Goal: Task Accomplishment & Management: Complete application form

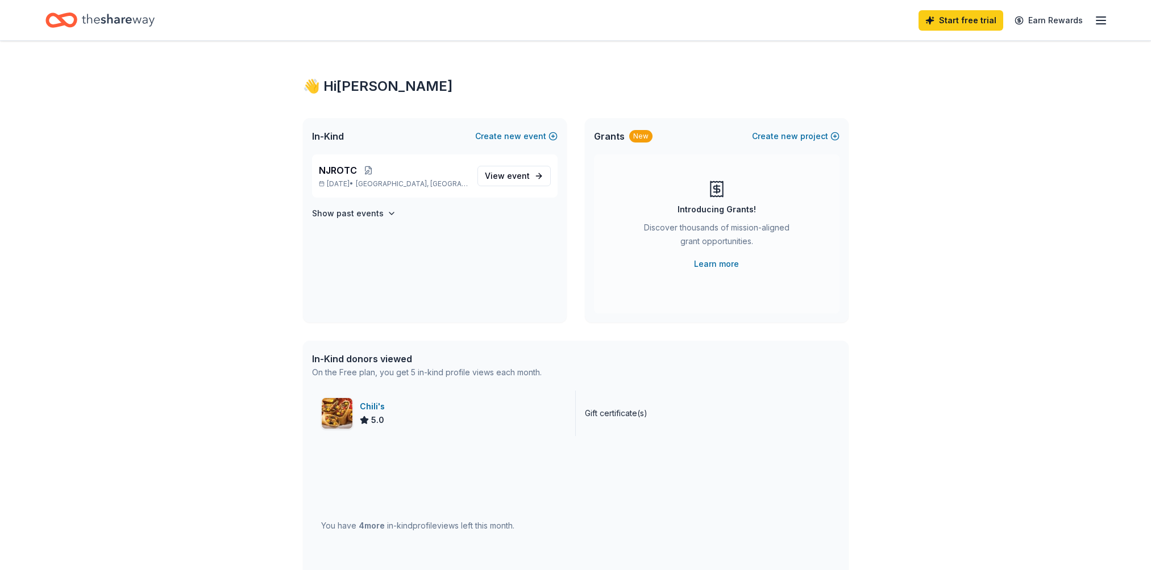
click at [344, 414] on img at bounding box center [337, 413] width 31 height 31
click at [333, 167] on span "NJROTC" at bounding box center [338, 171] width 38 height 14
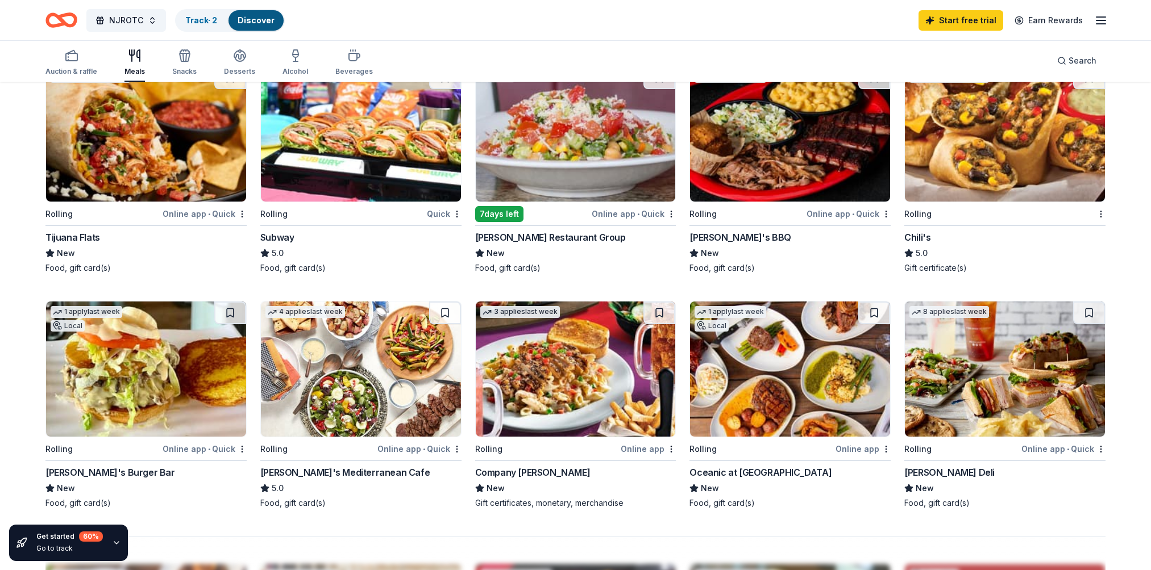
scroll to position [511, 0]
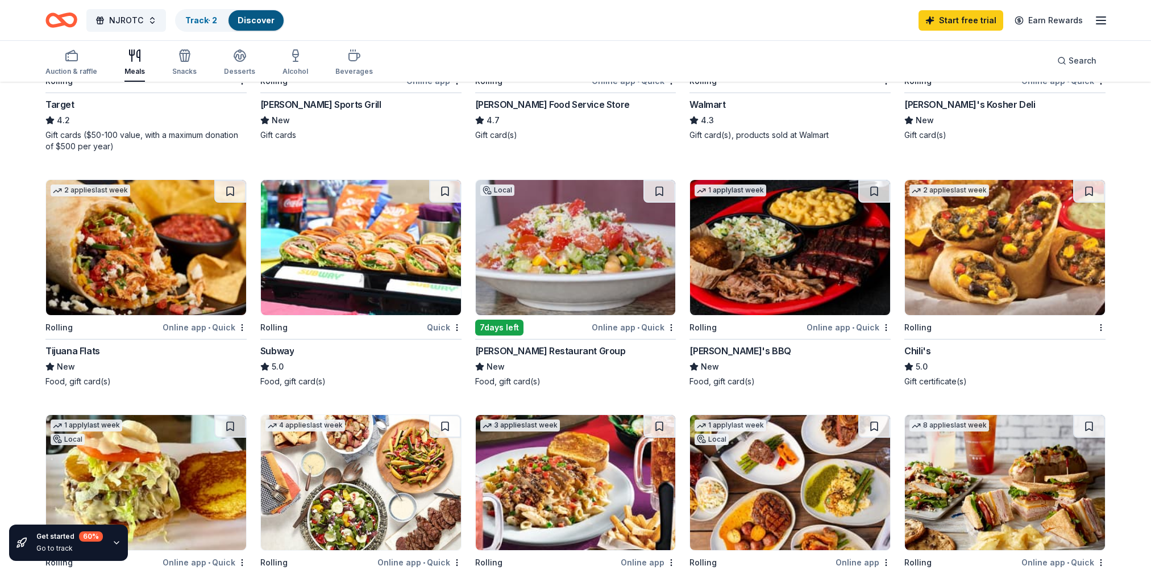
click at [427, 248] on img at bounding box center [361, 247] width 200 height 135
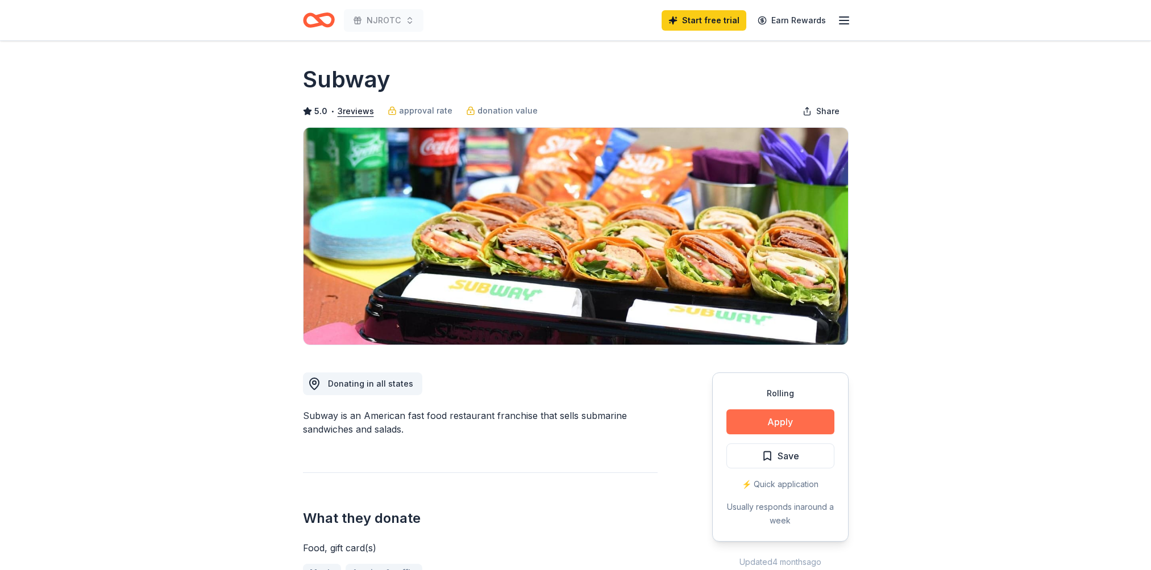
click at [779, 419] on button "Apply" at bounding box center [780, 422] width 108 height 25
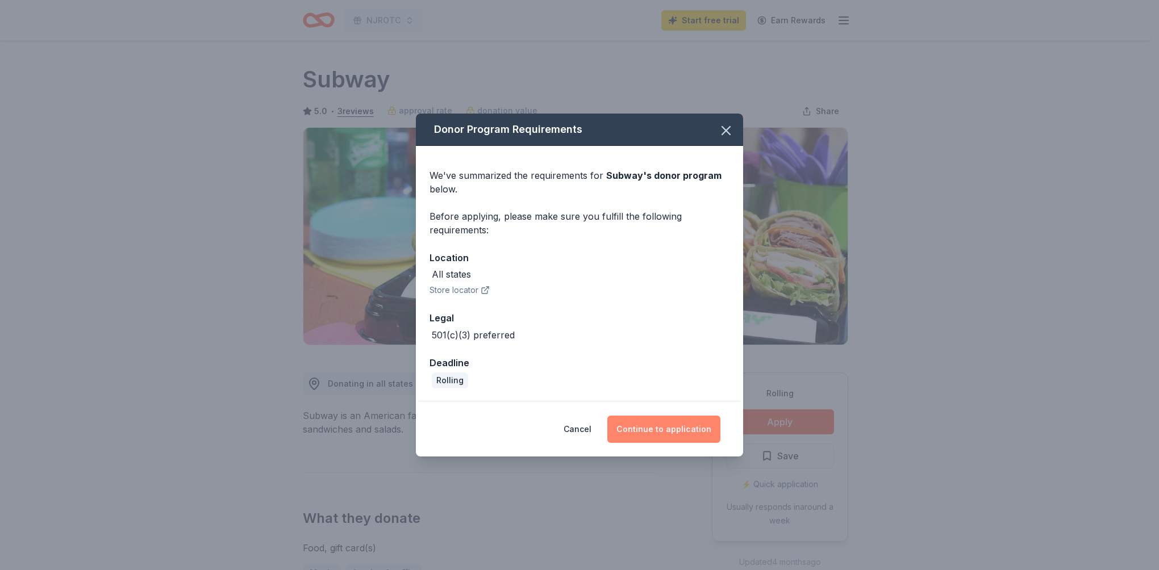
click at [669, 433] on button "Continue to application" at bounding box center [663, 429] width 113 height 27
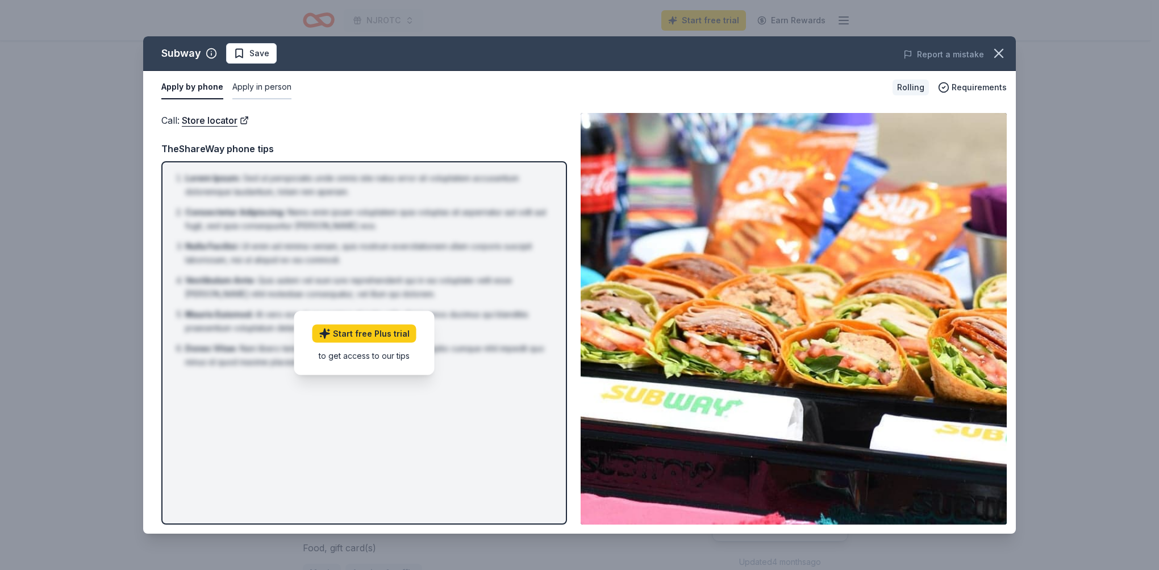
click at [261, 85] on button "Apply in person" at bounding box center [261, 88] width 59 height 24
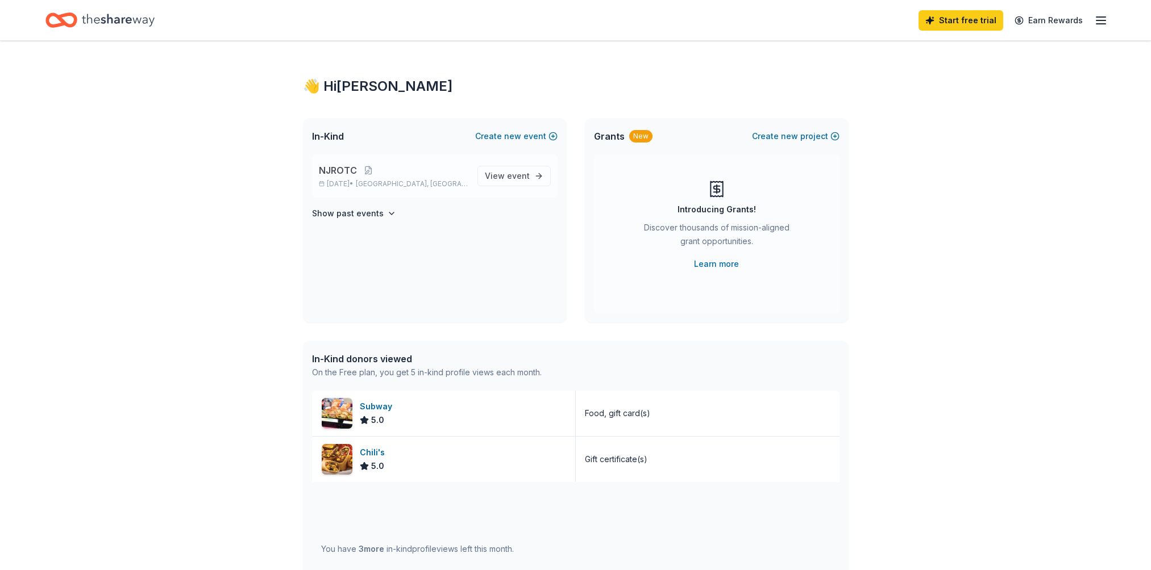
click at [326, 163] on div "NJROTC [DATE] • [GEOGRAPHIC_DATA], [GEOGRAPHIC_DATA] View event" at bounding box center [434, 176] width 245 height 43
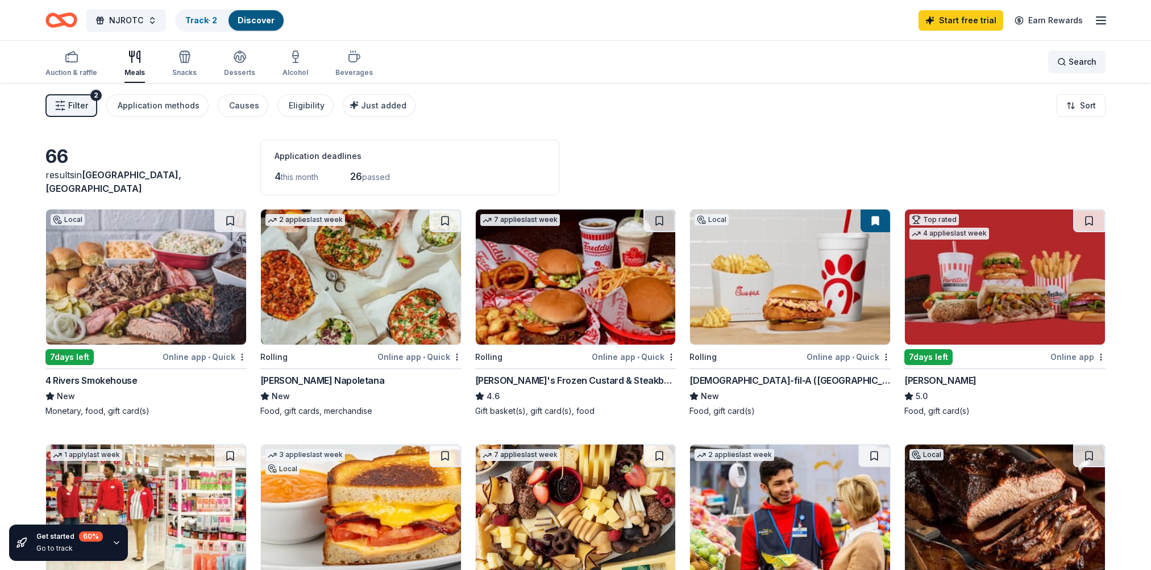
click at [1089, 60] on span "Search" at bounding box center [1082, 62] width 28 height 14
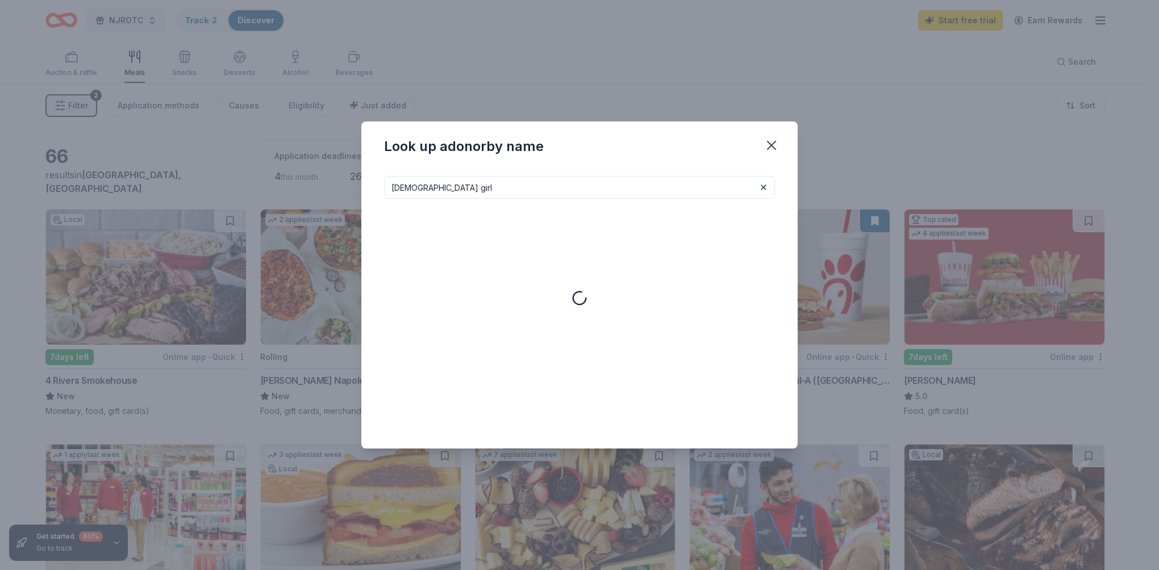
type input "[DEMOGRAPHIC_DATA] girl"
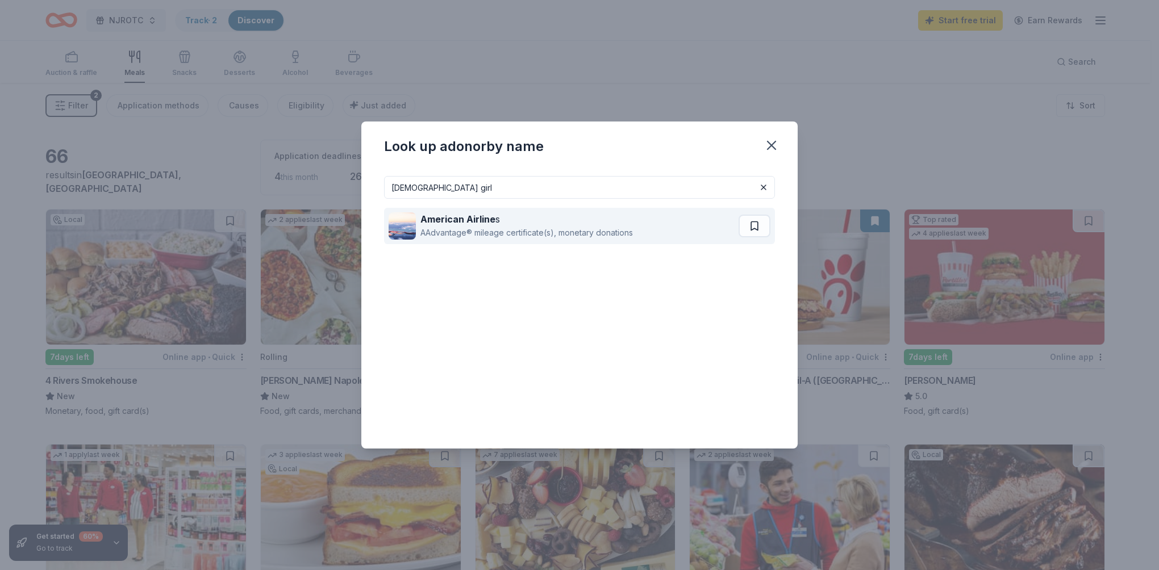
click at [551, 227] on div "AAdvantage® mileage certificate(s), monetary donations" at bounding box center [526, 233] width 213 height 14
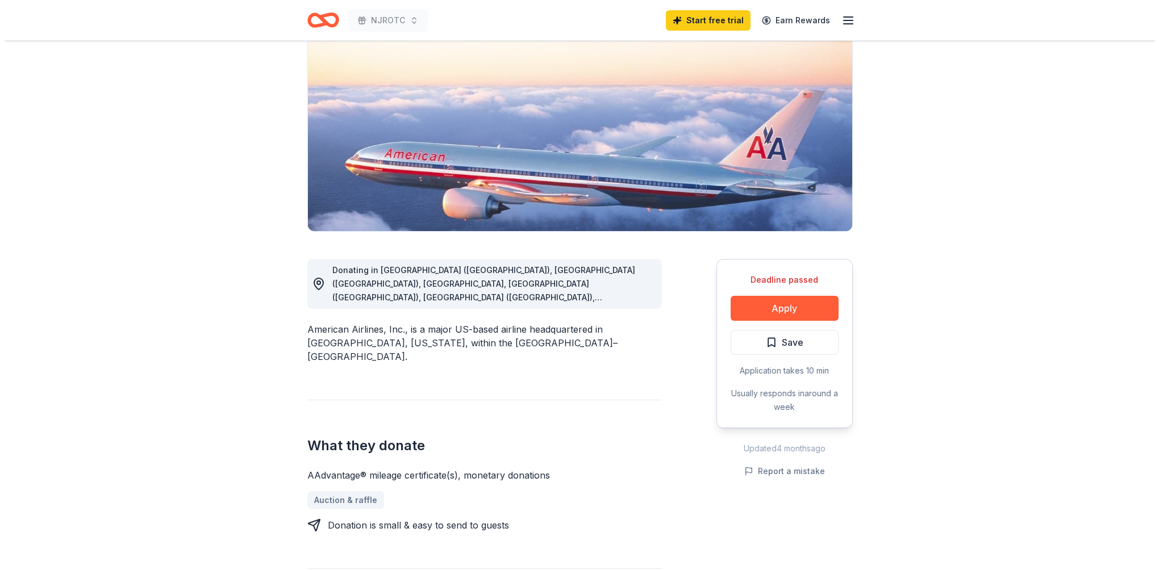
scroll to position [57, 0]
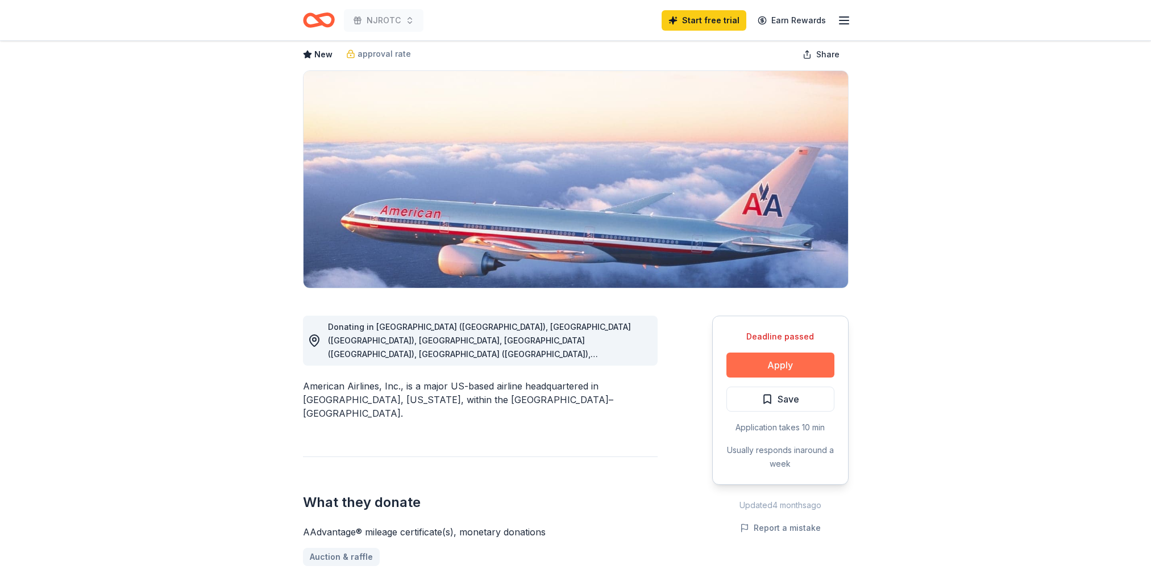
click at [785, 361] on button "Apply" at bounding box center [780, 365] width 108 height 25
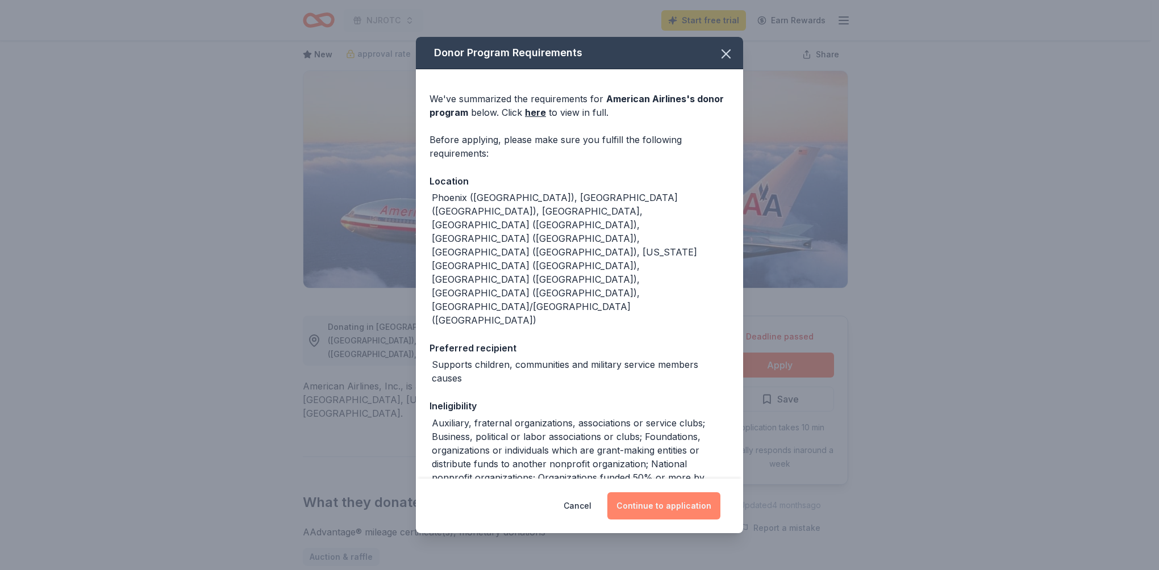
click at [697, 505] on button "Continue to application" at bounding box center [663, 506] width 113 height 27
